Goal: Task Accomplishment & Management: Complete application form

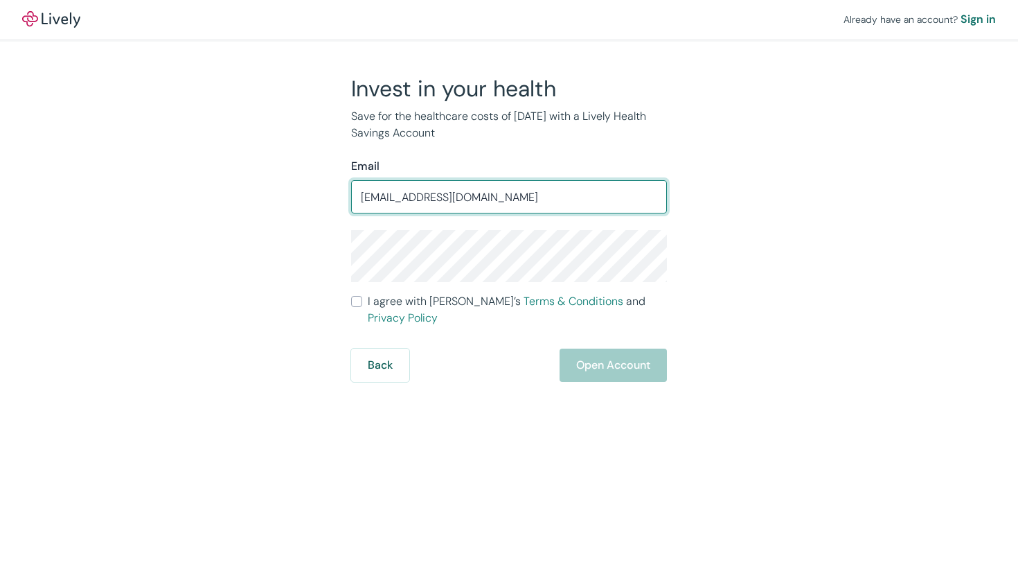
type input "[EMAIL_ADDRESS][DOMAIN_NAME]"
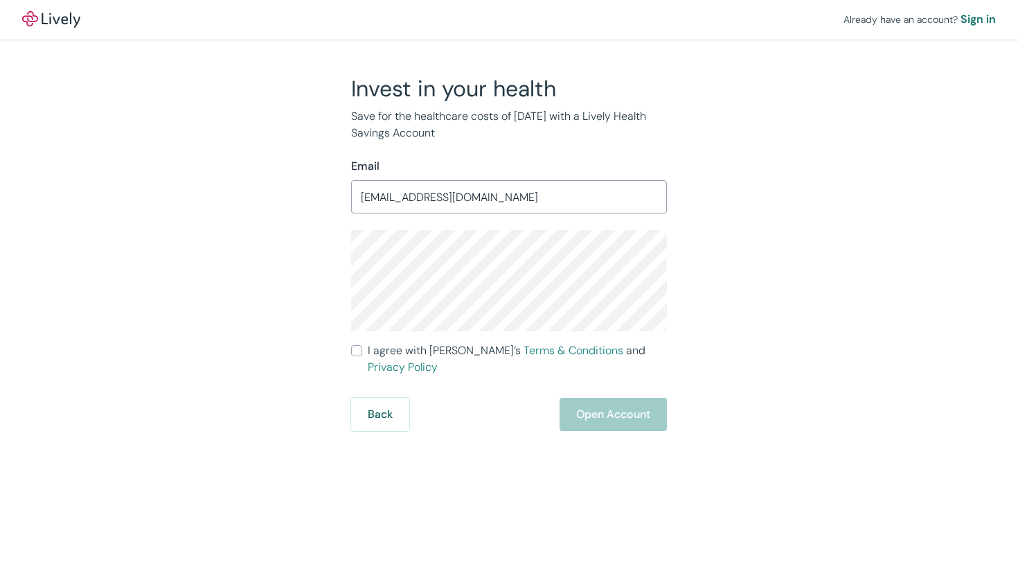
click at [361, 350] on input "I agree with Lively’s Terms & Conditions and Privacy Policy" at bounding box center [356, 350] width 11 height 11
checkbox input "true"
click at [600, 408] on button "Open Account" at bounding box center [613, 414] width 107 height 33
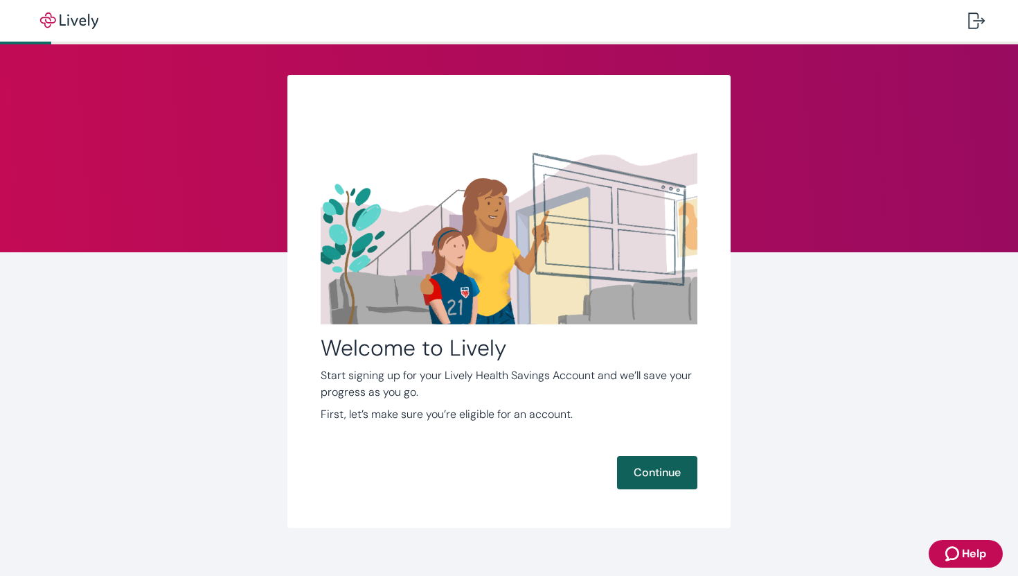
click at [682, 484] on button "Continue" at bounding box center [657, 472] width 80 height 33
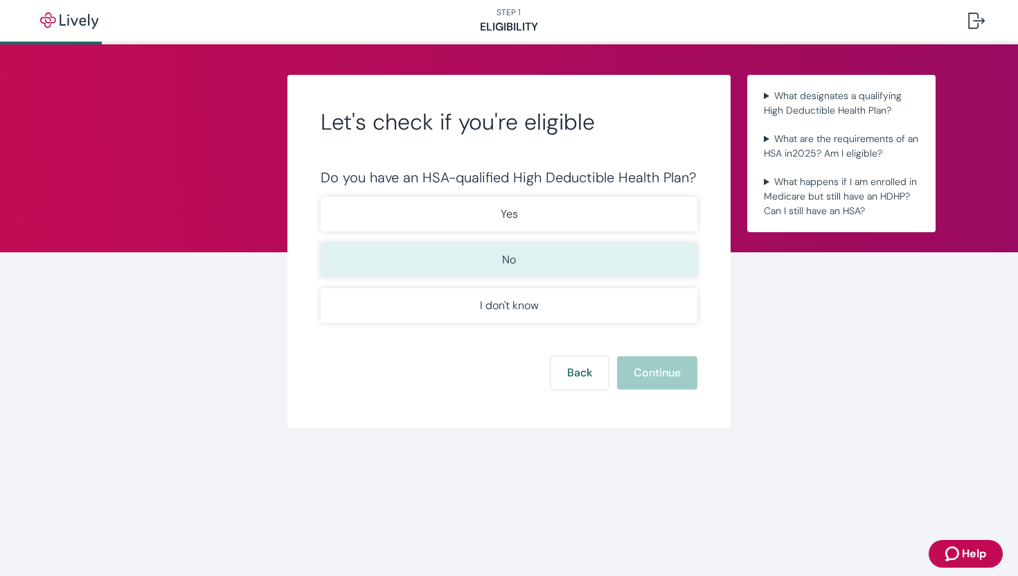
click at [521, 270] on button "No" at bounding box center [509, 259] width 377 height 35
click at [651, 381] on button "Continue" at bounding box center [657, 372] width 80 height 33
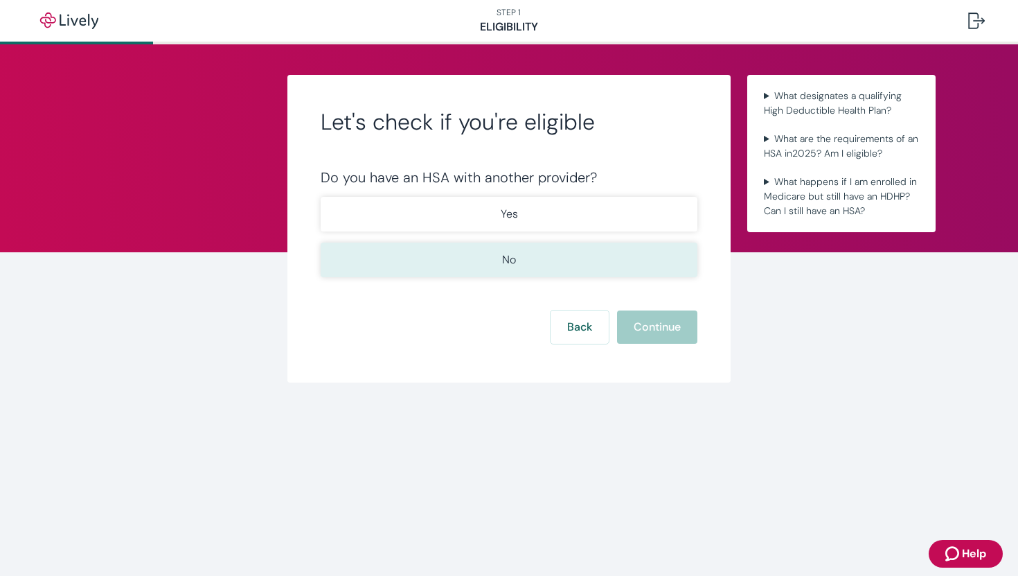
click at [599, 266] on button "No" at bounding box center [509, 259] width 377 height 35
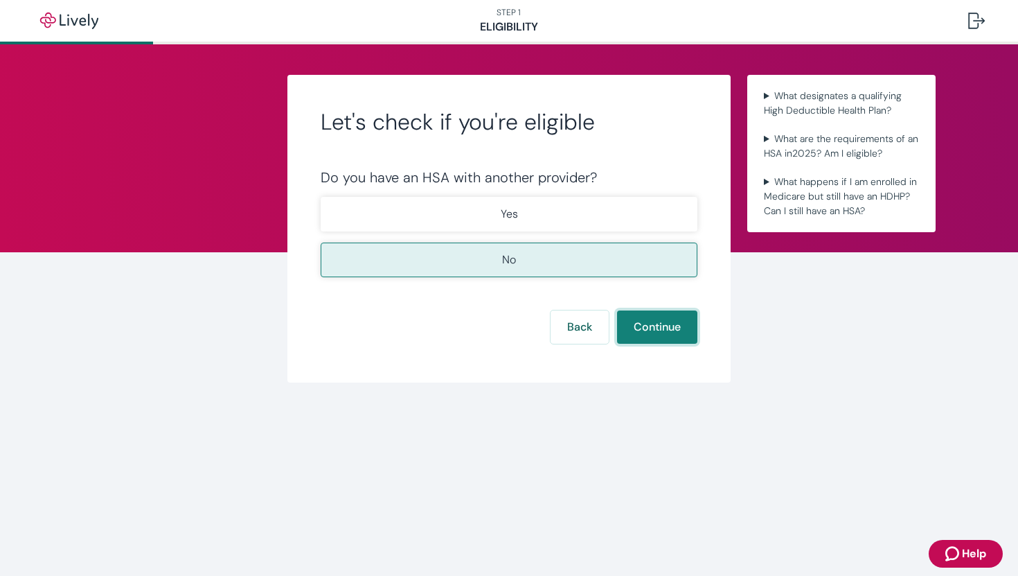
click at [646, 319] on button "Continue" at bounding box center [657, 326] width 80 height 33
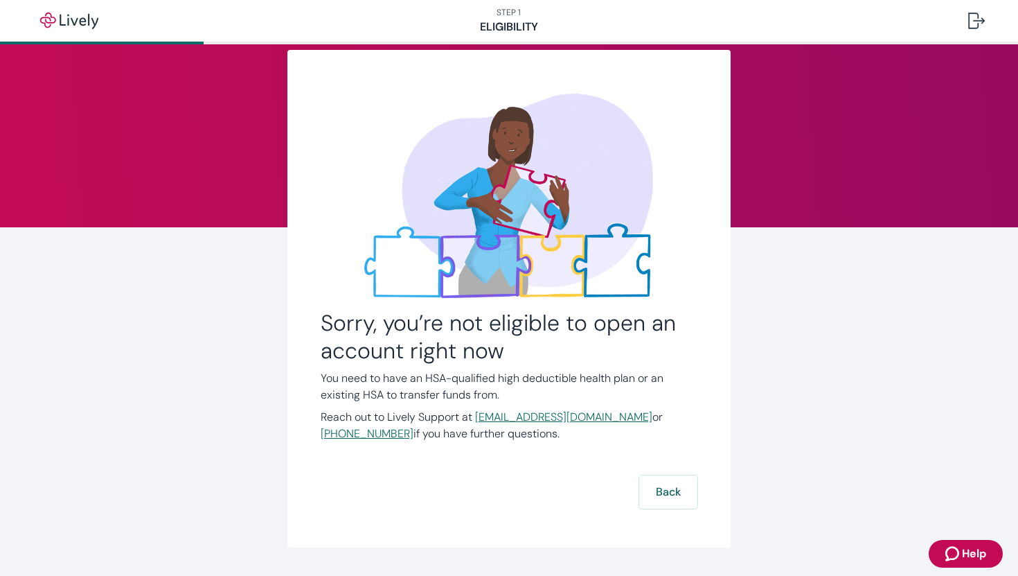
scroll to position [63, 0]
